Goal: Check status: Check status

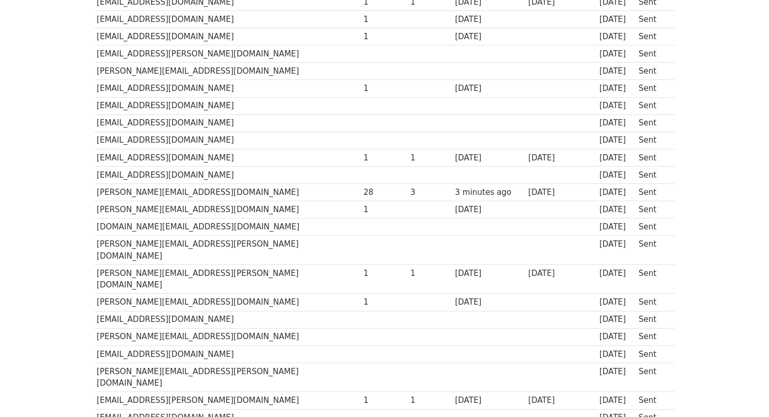
scroll to position [653, 0]
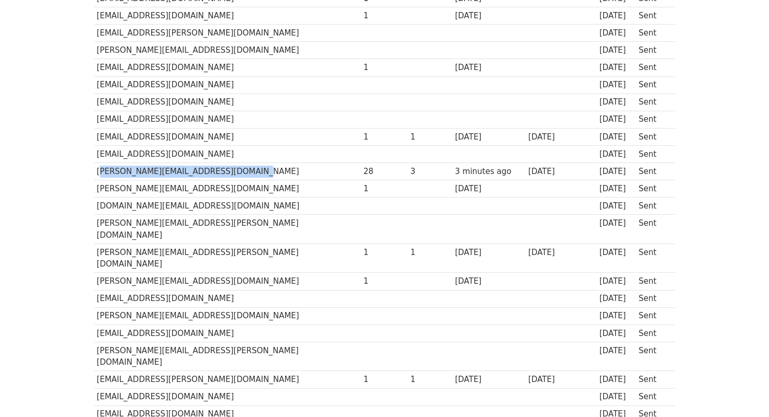
drag, startPoint x: 97, startPoint y: 134, endPoint x: 263, endPoint y: 133, distance: 165.8
click at [263, 163] on td "[PERSON_NAME][EMAIL_ADDRESS][DOMAIN_NAME]" at bounding box center [227, 171] width 267 height 17
drag, startPoint x: 303, startPoint y: 135, endPoint x: 324, endPoint y: 134, distance: 20.9
click at [361, 163] on td "28" at bounding box center [384, 171] width 47 height 17
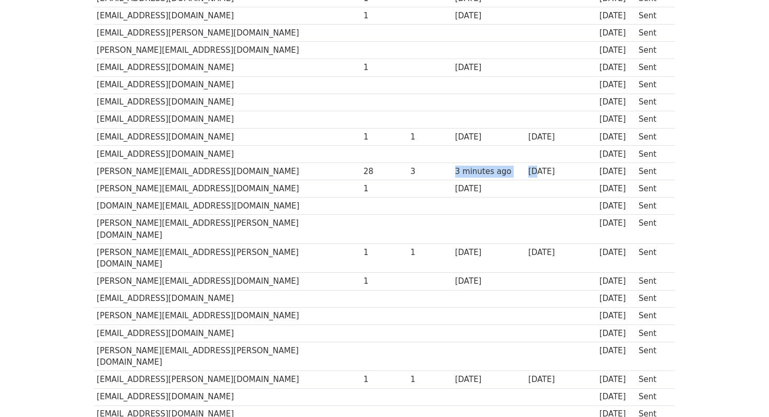
drag, startPoint x: 413, startPoint y: 134, endPoint x: 502, endPoint y: 134, distance: 88.4
click at [502, 163] on tr "[PERSON_NAME][EMAIL_ADDRESS][DOMAIN_NAME] 28 3 3 minutes ago [DATE] [DATE] Sent" at bounding box center [384, 171] width 581 height 17
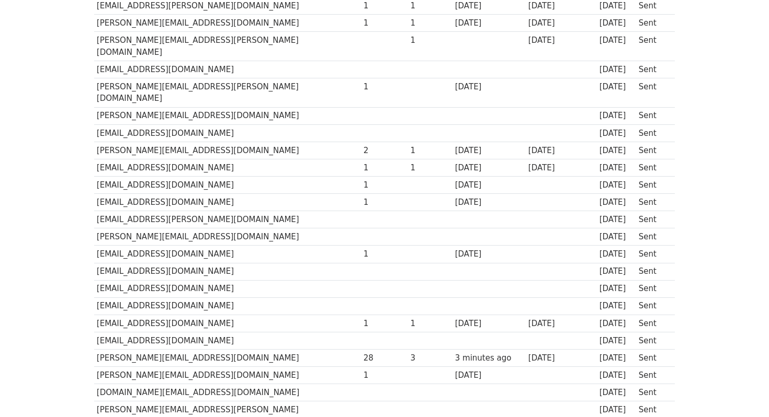
scroll to position [477, 0]
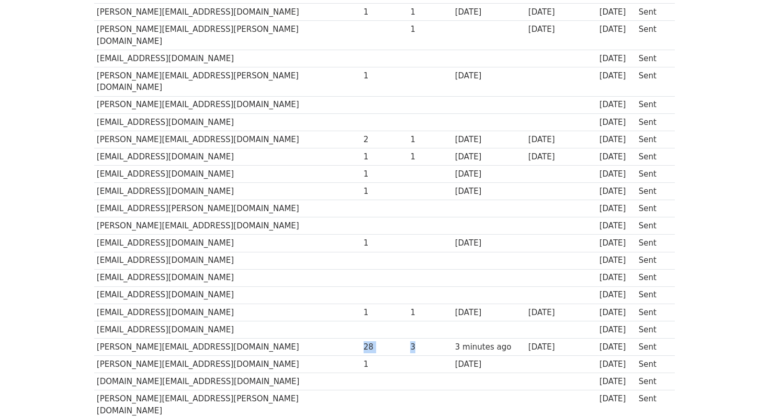
drag, startPoint x: 304, startPoint y: 311, endPoint x: 367, endPoint y: 312, distance: 62.8
click at [367, 338] on tr "[PERSON_NAME][EMAIL_ADDRESS][DOMAIN_NAME] 28 3 3 minutes ago [DATE] [DATE] Sent" at bounding box center [384, 346] width 581 height 17
click at [706, 237] on body "MergeMail Campaigns Templates Reports Open Gmail Daily emails left: 50 Help [PE…" at bounding box center [384, 95] width 769 height 1144
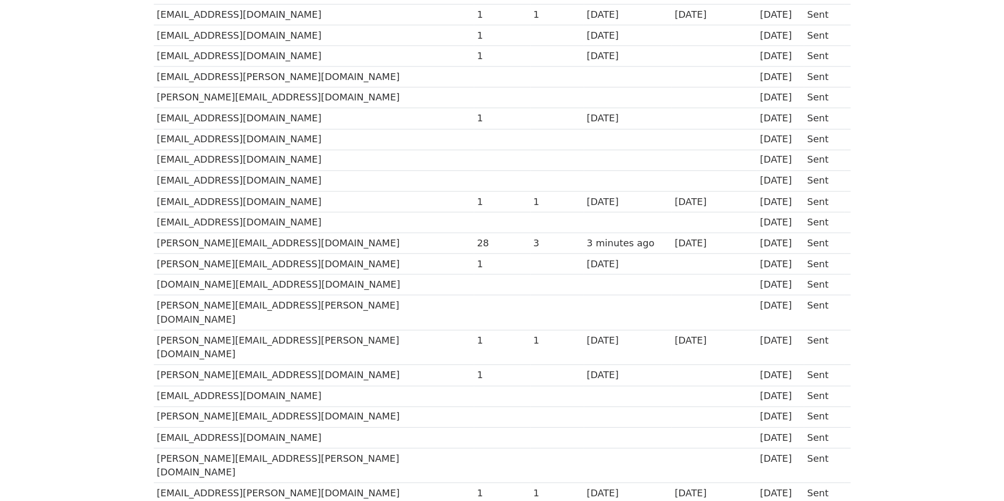
scroll to position [614, 0]
